Goal: Information Seeking & Learning: Compare options

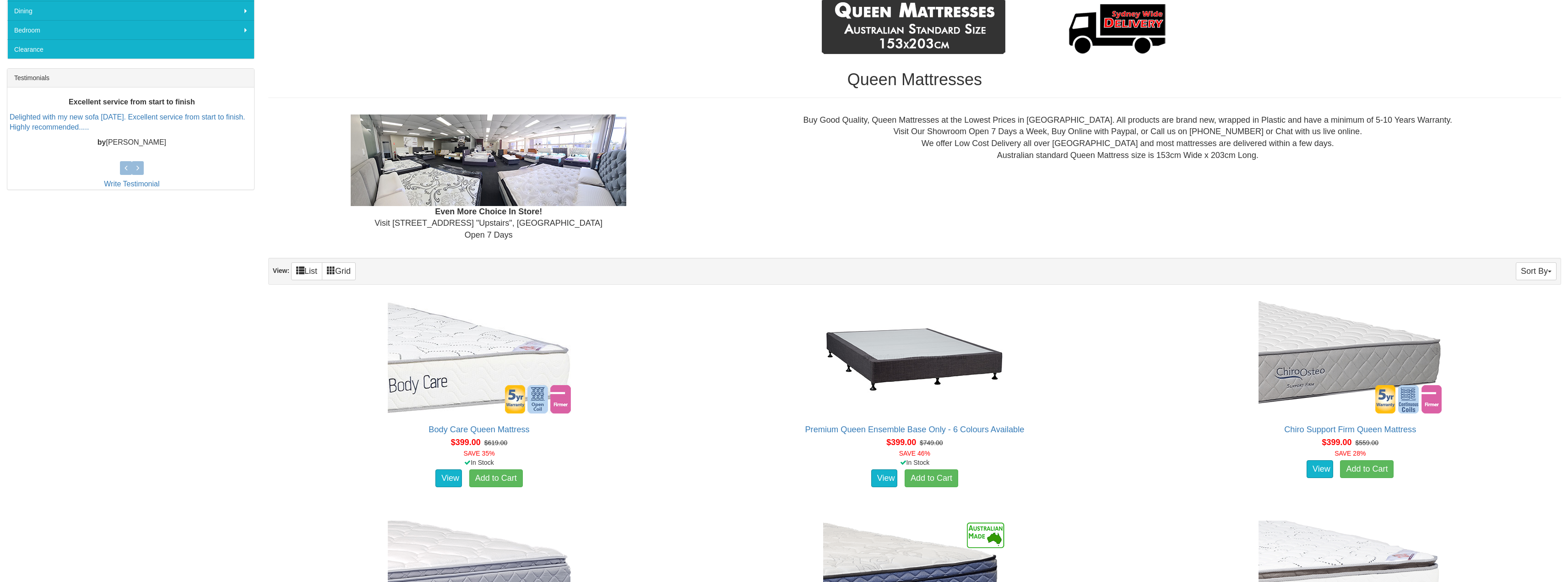
scroll to position [320, 0]
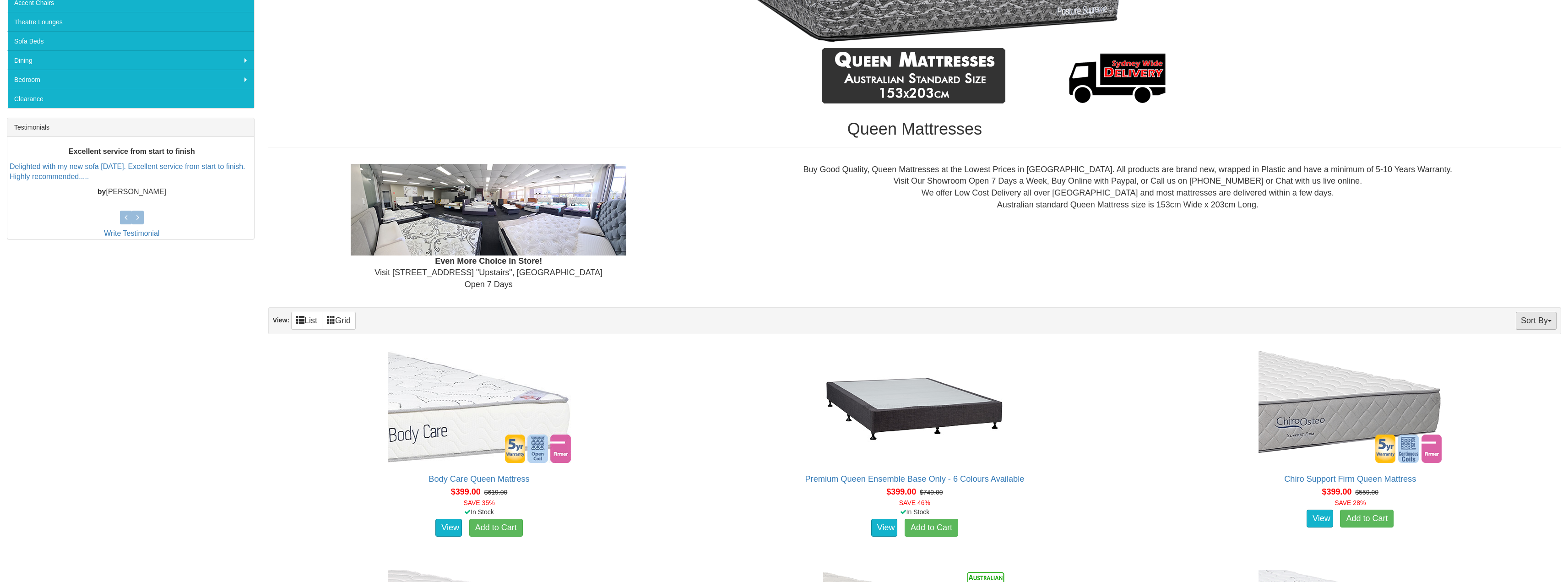
click at [1531, 323] on button "Sort By" at bounding box center [1536, 320] width 41 height 18
click at [1502, 351] on link "Price+" at bounding box center [1520, 351] width 72 height 12
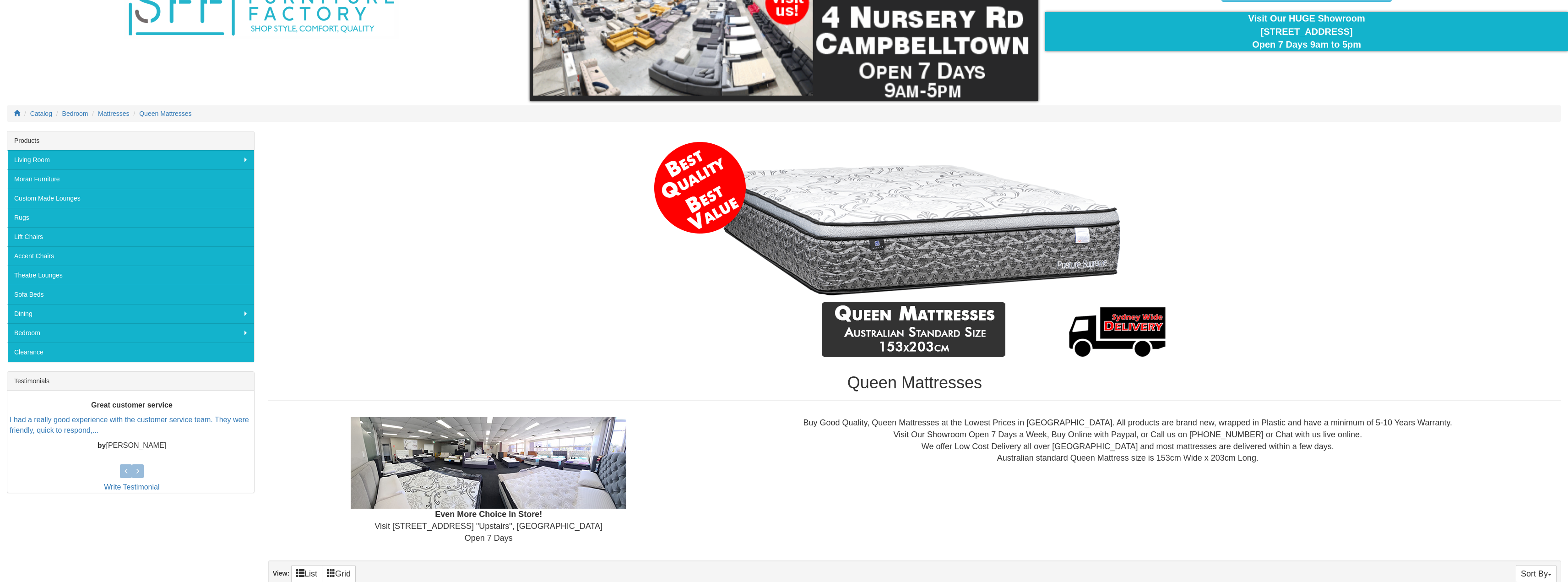
scroll to position [366, 0]
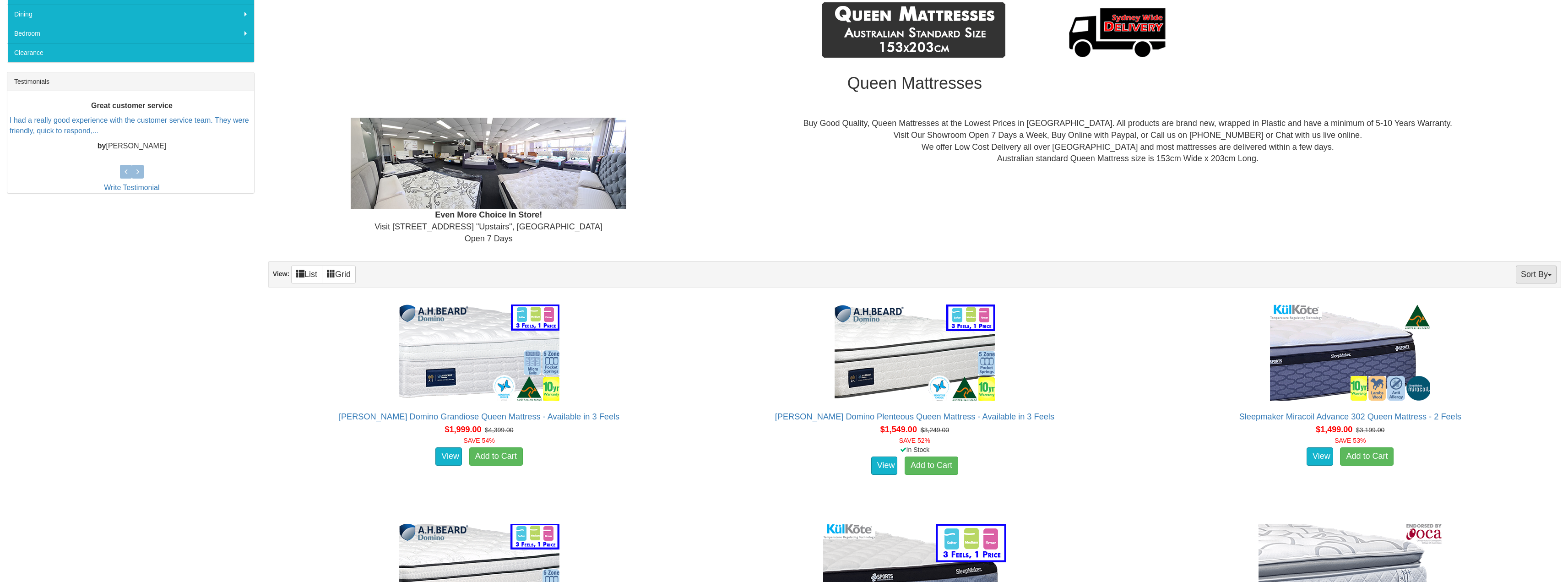
click at [1535, 282] on button "Sort By" at bounding box center [1536, 274] width 41 height 18
click at [1517, 306] on link "Price-" at bounding box center [1520, 305] width 72 height 12
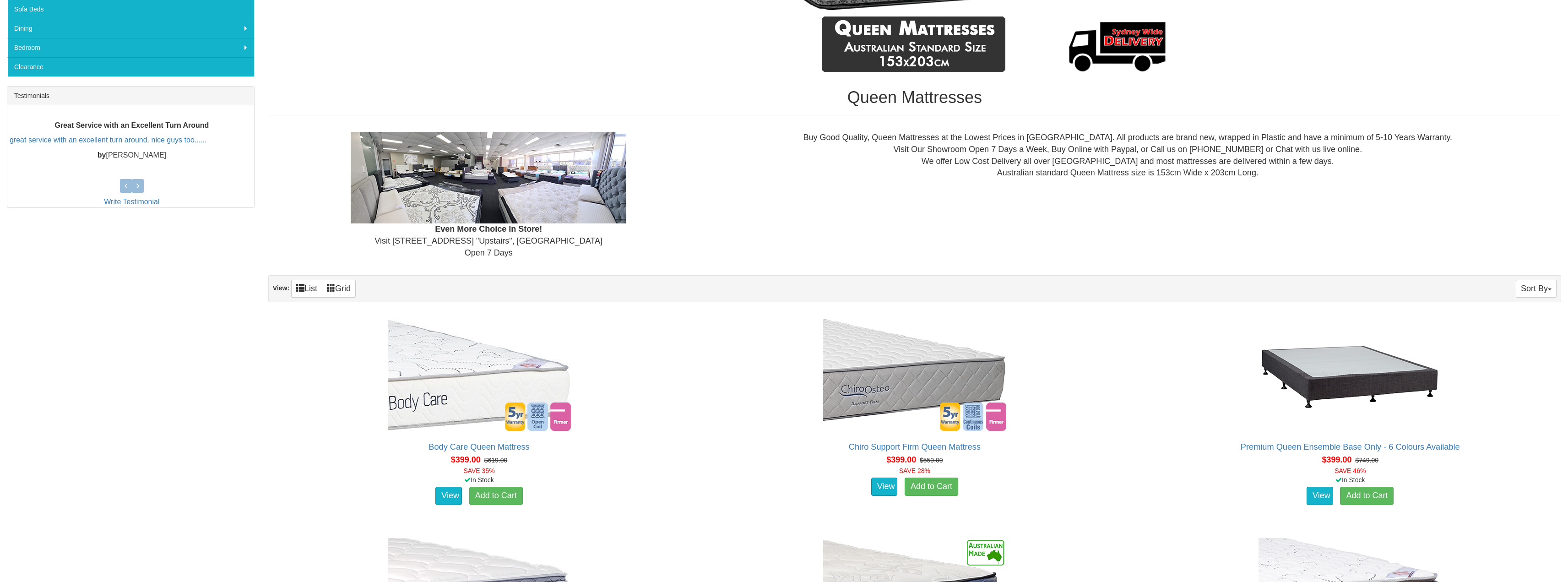
scroll to position [366, 0]
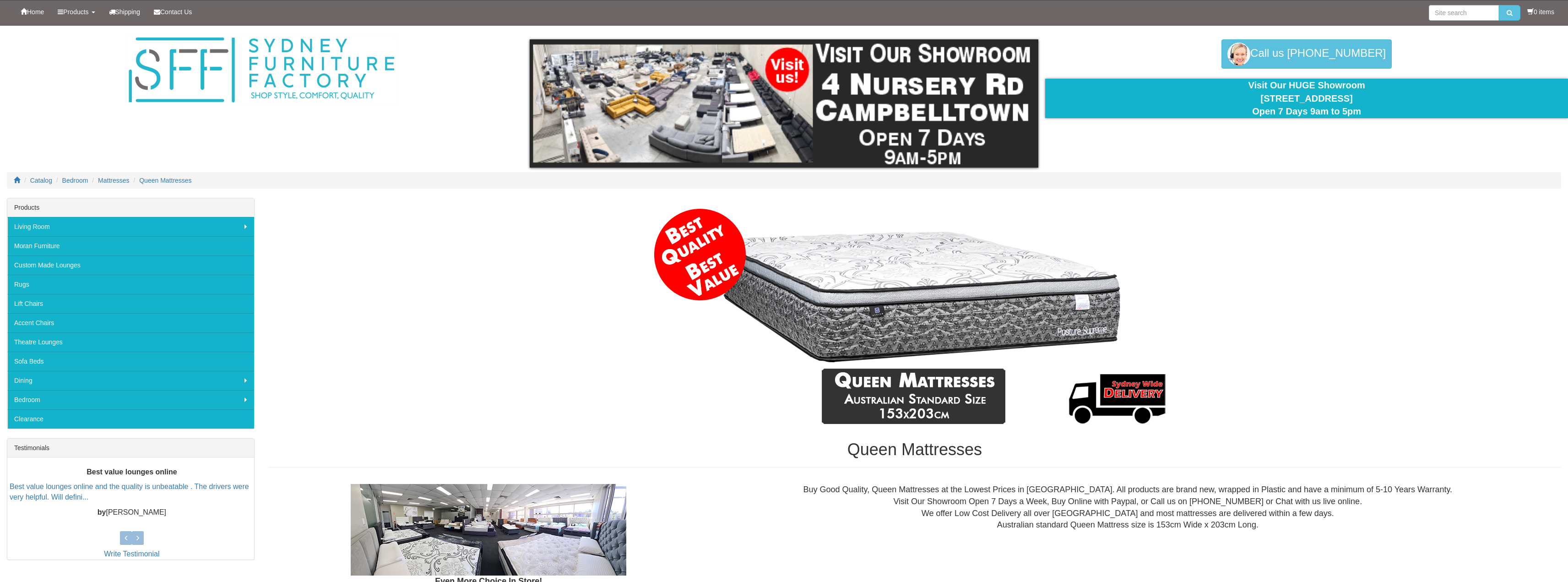
scroll to position [366, 0]
